Goal: Transaction & Acquisition: Purchase product/service

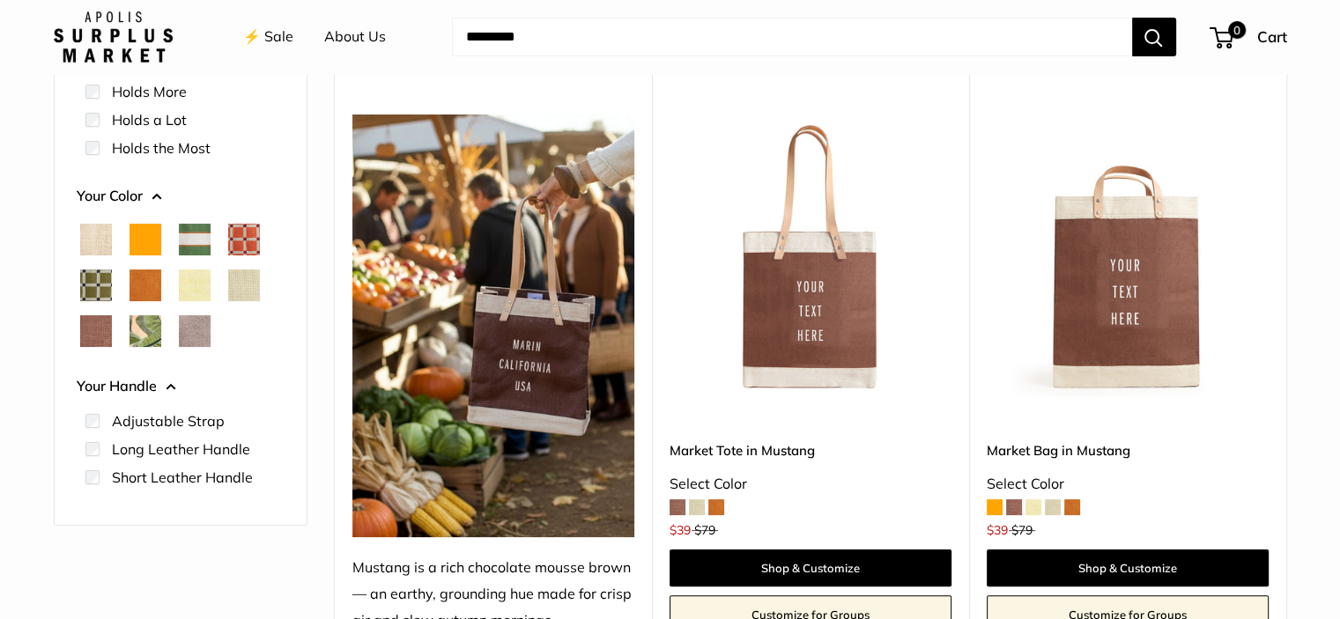
click at [105, 239] on span "Natural" at bounding box center [96, 240] width 32 height 32
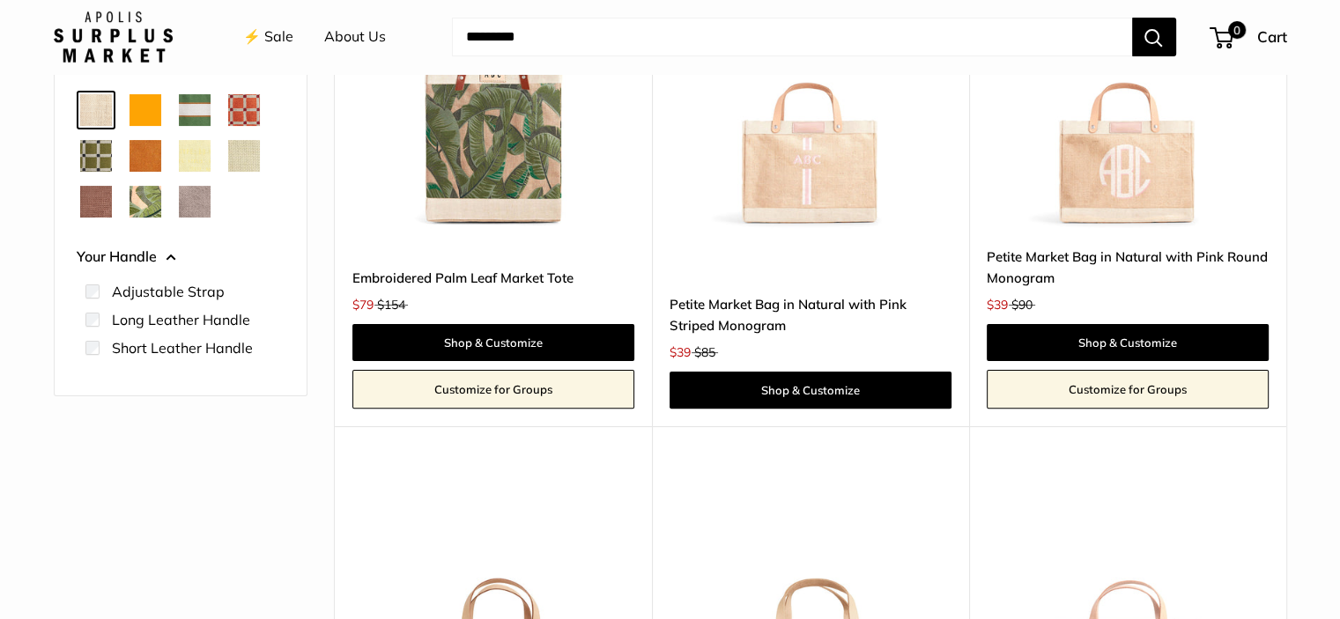
scroll to position [398, 0]
